Goal: Check status: Check status

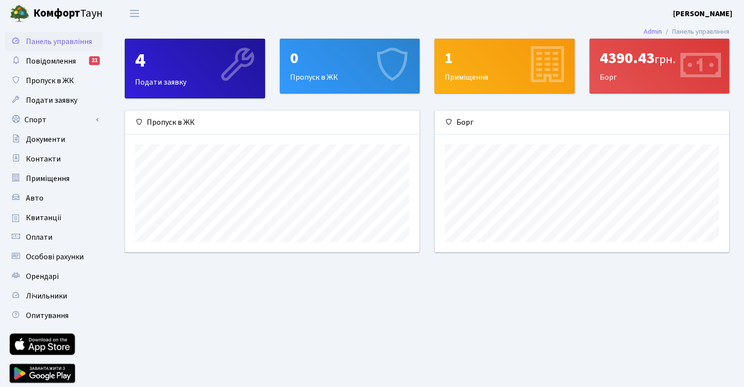
scroll to position [141, 293]
click at [670, 75] on div "4390.43 грн. [GEOGRAPHIC_DATA]" at bounding box center [659, 66] width 139 height 54
click at [693, 66] on icon at bounding box center [700, 66] width 46 height 46
click at [44, 62] on span "Повідомлення" at bounding box center [51, 61] width 50 height 11
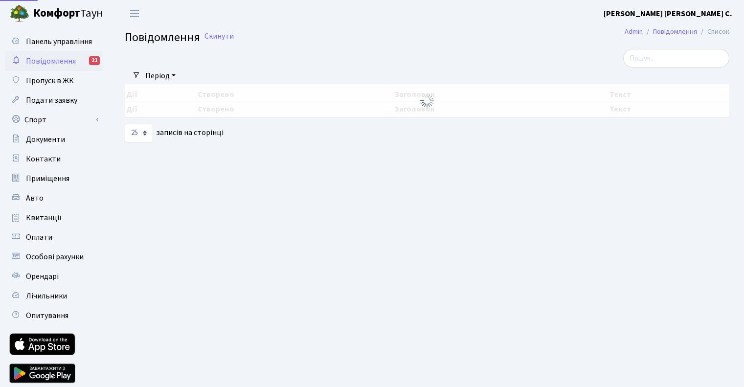
select select "25"
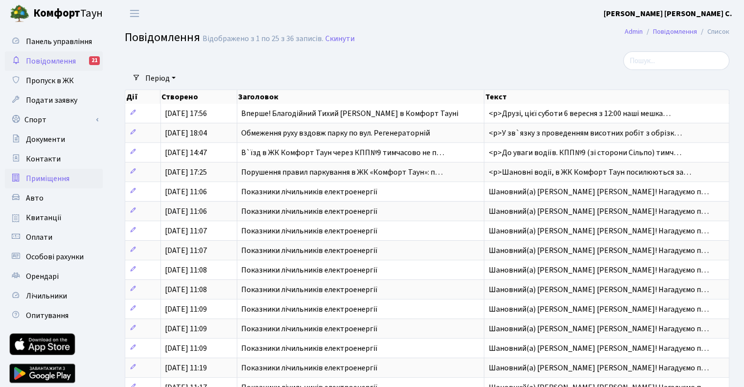
scroll to position [49, 0]
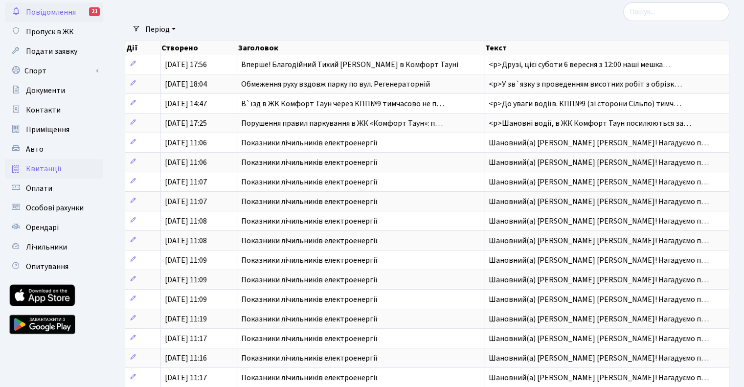
click at [52, 170] on span "Квитанції" at bounding box center [44, 168] width 36 height 11
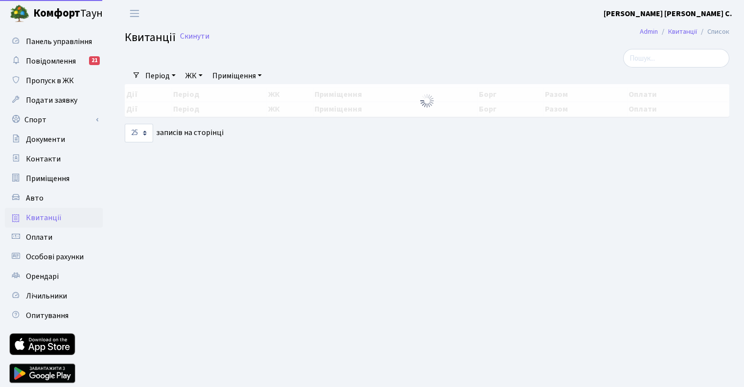
select select "25"
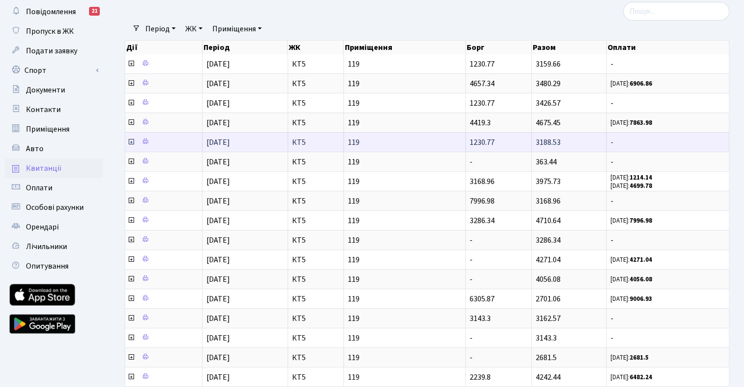
scroll to position [98, 0]
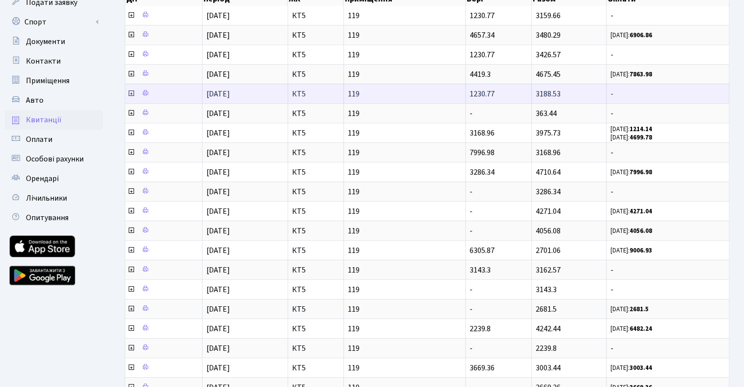
click at [486, 93] on span "1230.77" at bounding box center [482, 94] width 25 height 11
click at [130, 93] on icon at bounding box center [131, 94] width 8 height 8
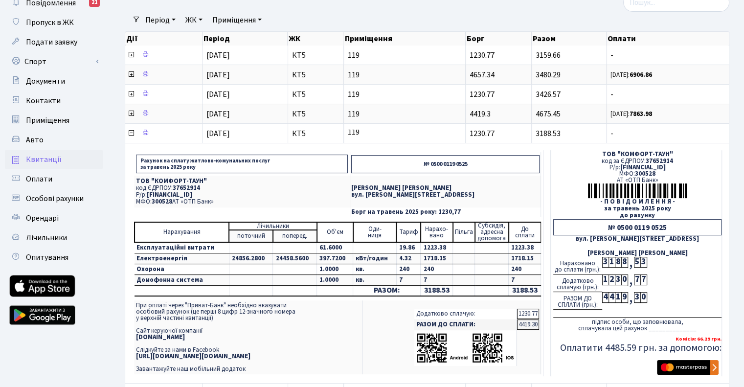
scroll to position [0, 0]
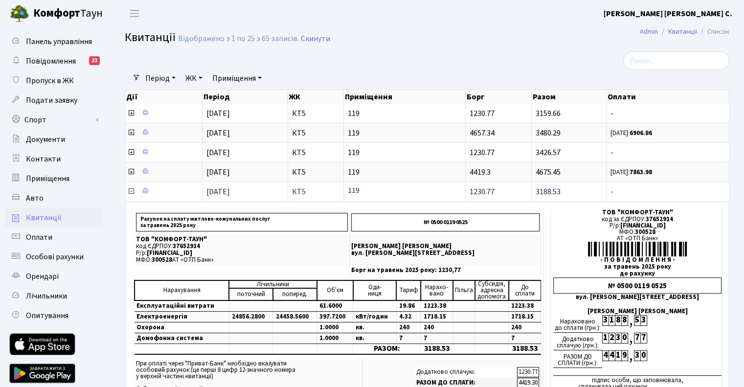
click at [129, 191] on icon at bounding box center [131, 191] width 8 height 8
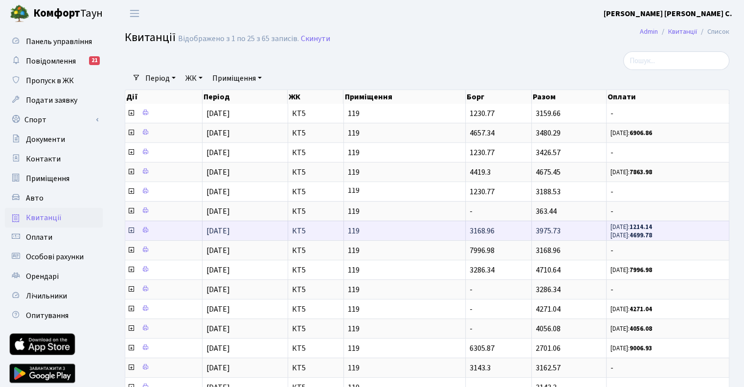
click at [131, 228] on icon at bounding box center [131, 230] width 8 height 8
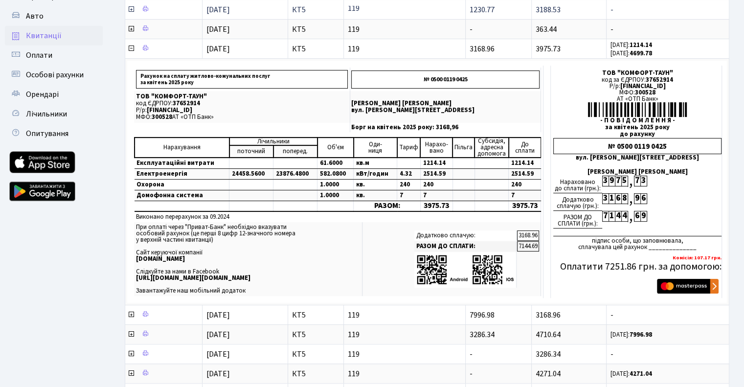
scroll to position [196, 0]
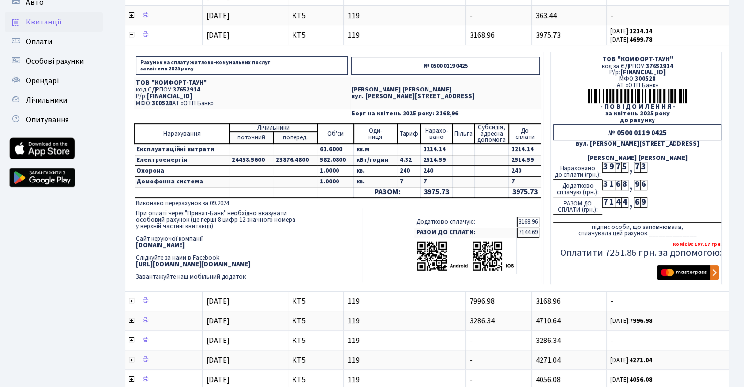
drag, startPoint x: 129, startPoint y: 296, endPoint x: 193, endPoint y: 228, distance: 93.1
click at [129, 297] on icon at bounding box center [131, 301] width 8 height 8
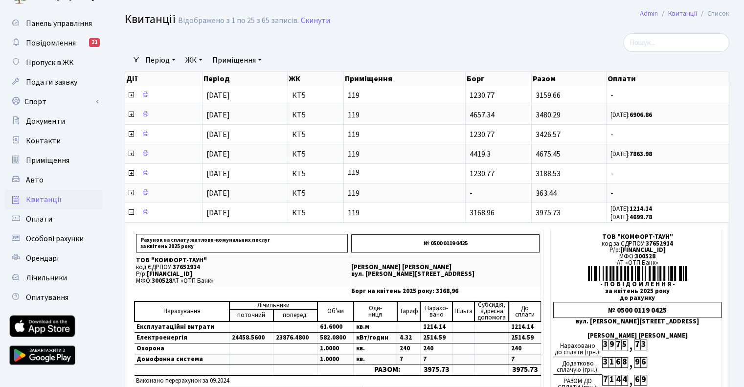
scroll to position [0, 0]
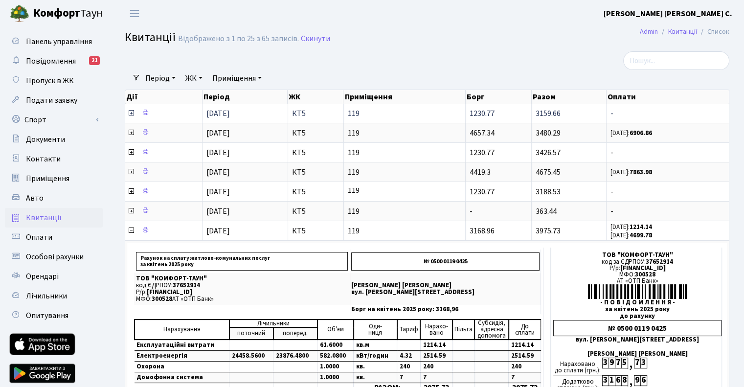
click at [130, 113] on icon at bounding box center [131, 113] width 8 height 8
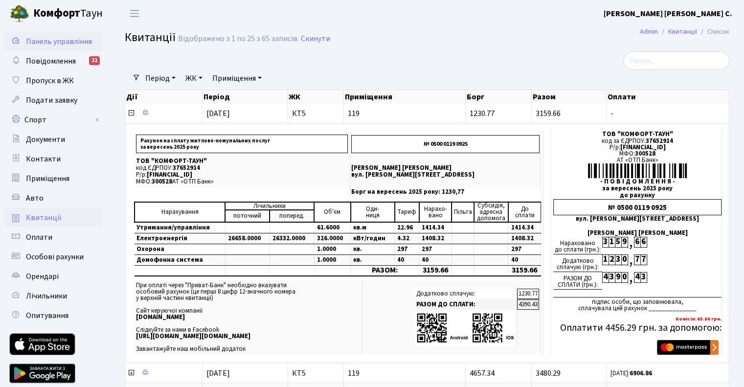
click at [68, 43] on span "Панель управління" at bounding box center [59, 41] width 66 height 11
